Goal: Transaction & Acquisition: Register for event/course

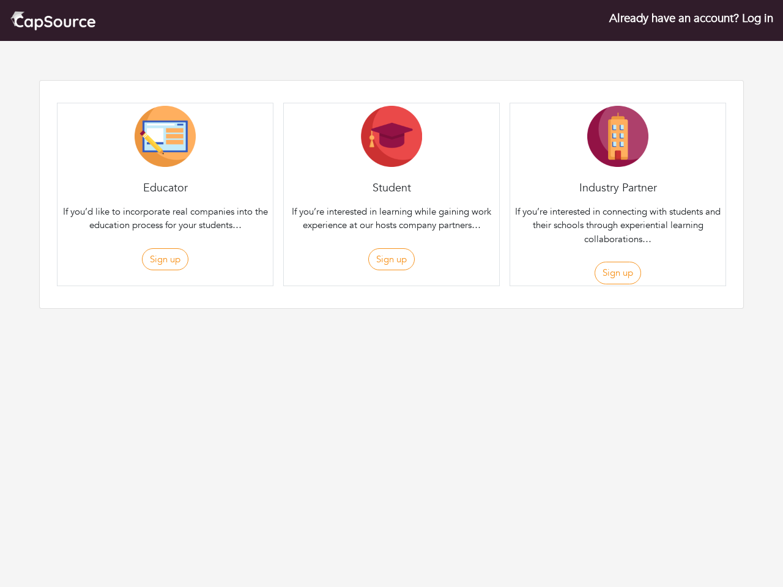
click at [391, 174] on div "Student If you’re interested in learning while gaining work experience at our h…" at bounding box center [391, 195] width 217 height 184
click at [165, 259] on button "Sign up" at bounding box center [165, 259] width 46 height 23
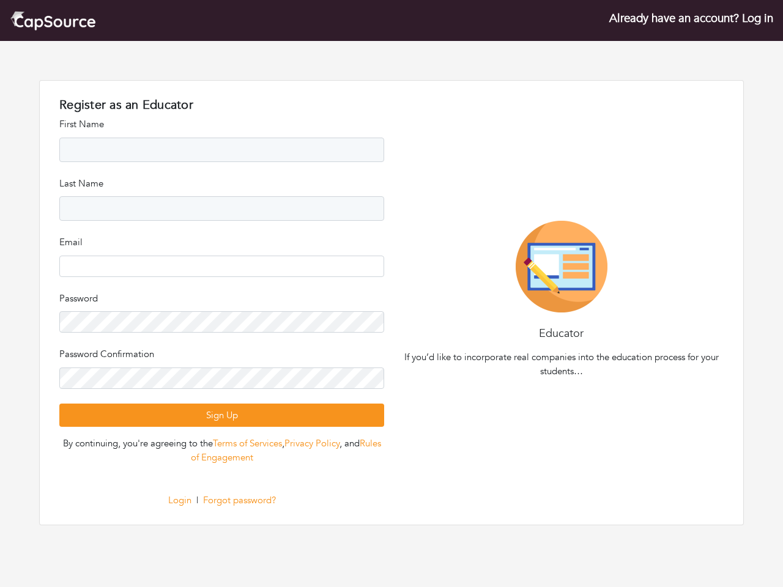
click at [391, 259] on div "Register as an Educator Register as an Student Register as an Company First Nam…" at bounding box center [221, 303] width 339 height 410
click at [617, 273] on div "Educator If you’d like to incorporate real companies into the education process…" at bounding box center [560, 302] width 339 height 163
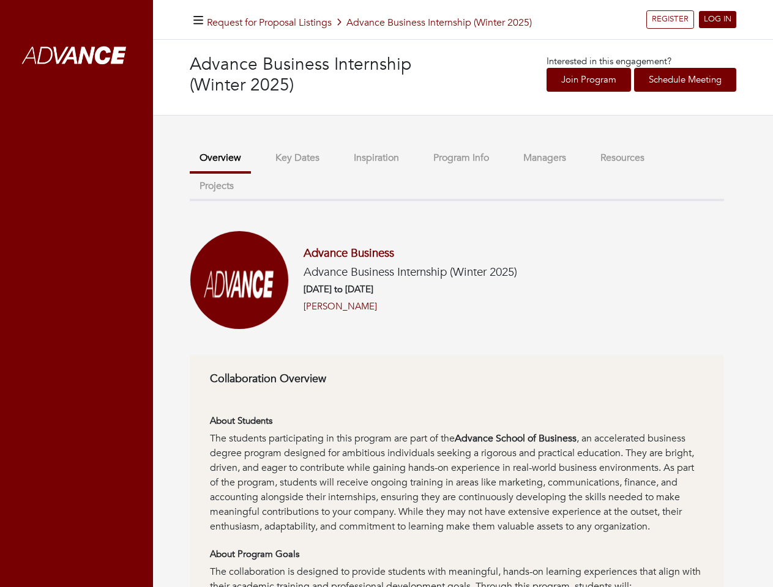
click at [386, 294] on h6 "[DATE] to [DATE]" at bounding box center [409, 289] width 213 height 11
click at [198, 20] on icon "button" at bounding box center [198, 21] width 10 height 12
